Goal: Information Seeking & Learning: Learn about a topic

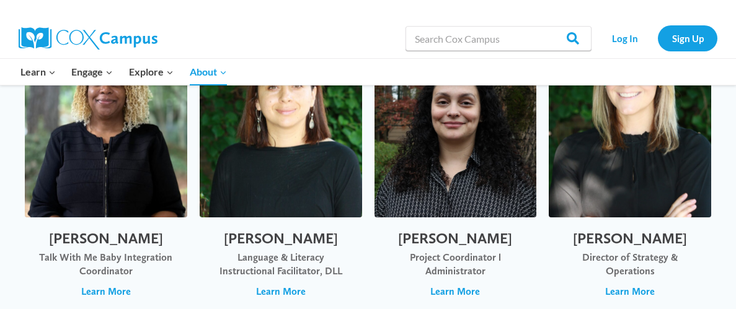
scroll to position [370, 0]
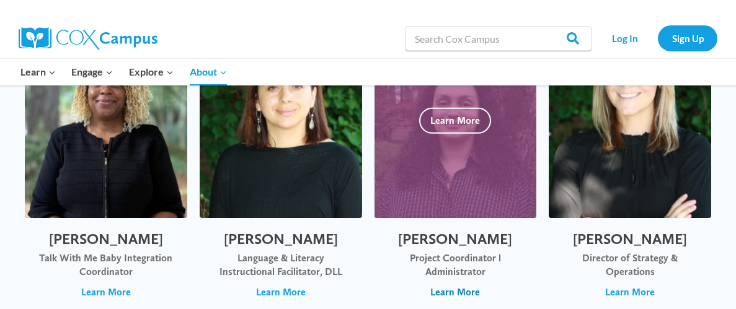
click at [439, 289] on span "Learn More" at bounding box center [455, 293] width 50 height 14
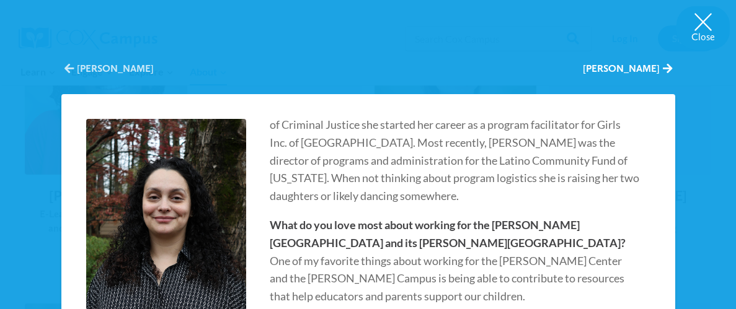
scroll to position [1048, 0]
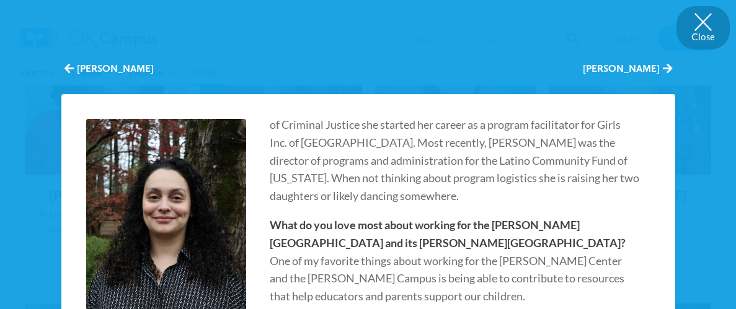
click at [702, 24] on button "Close" at bounding box center [702, 27] width 53 height 43
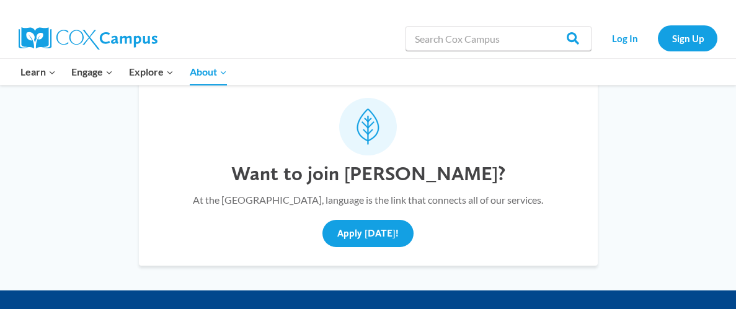
scroll to position [4607, 0]
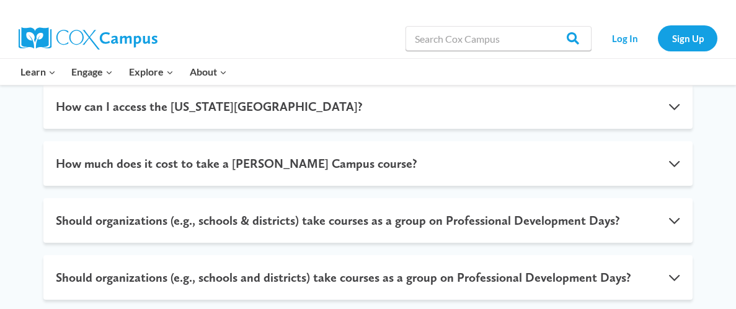
scroll to position [580, 0]
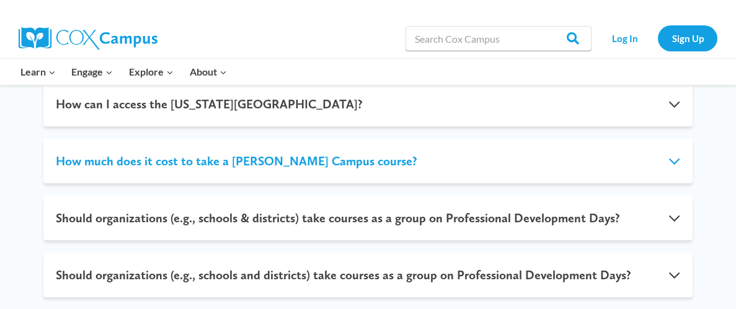
click at [213, 168] on button "How much does it cost to take a Cox Campus course?" at bounding box center [367, 161] width 649 height 45
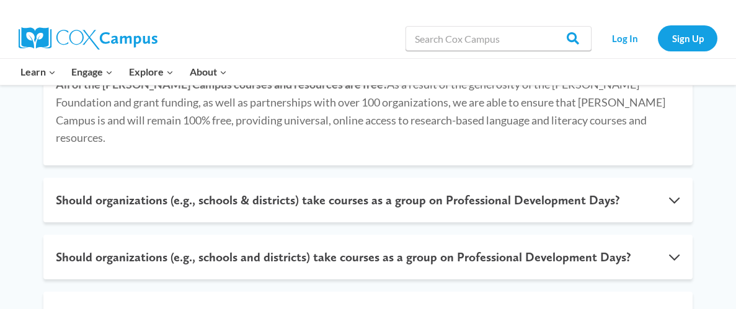
scroll to position [472, 0]
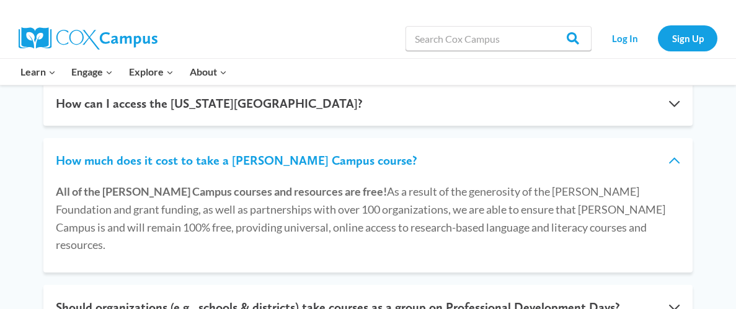
click at [213, 168] on button "How much does it cost to take a Cox Campus course?" at bounding box center [367, 160] width 649 height 45
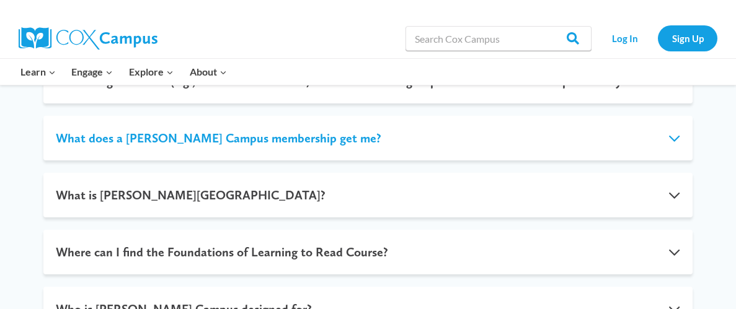
scroll to position [756, 0]
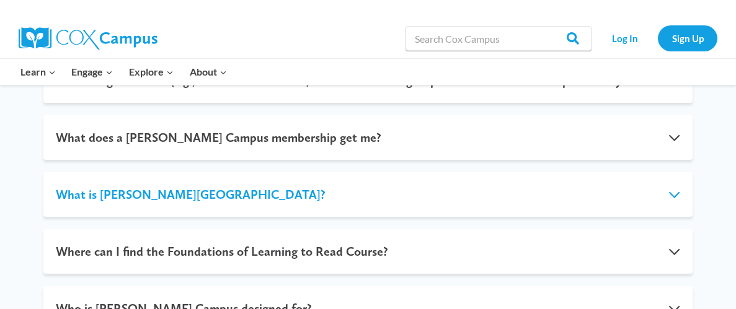
click at [174, 184] on button "What is Cox Campus?" at bounding box center [367, 194] width 649 height 45
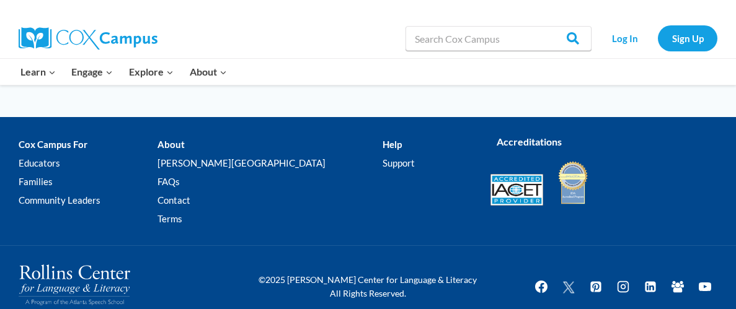
scroll to position [1116, 0]
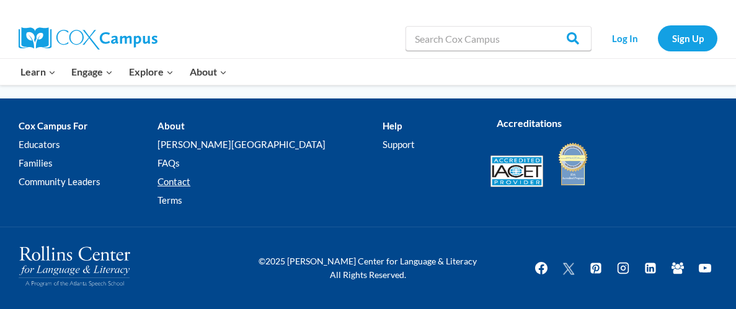
click at [214, 180] on link "Contact" at bounding box center [269, 182] width 225 height 19
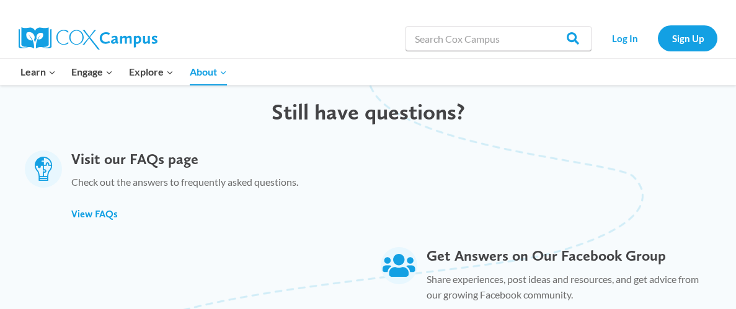
scroll to position [656, 0]
click at [102, 208] on span "View FAQs" at bounding box center [94, 214] width 47 height 12
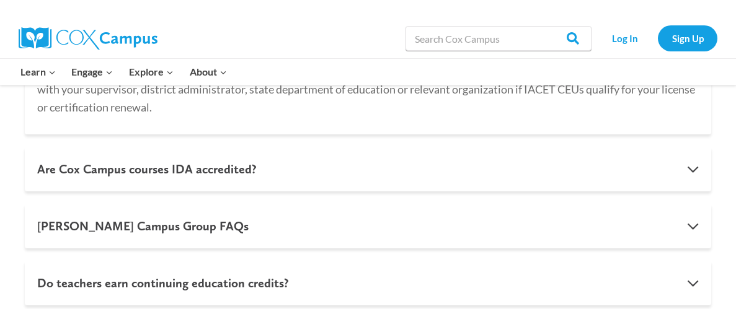
scroll to position [829, 0]
